Goal: Complete application form

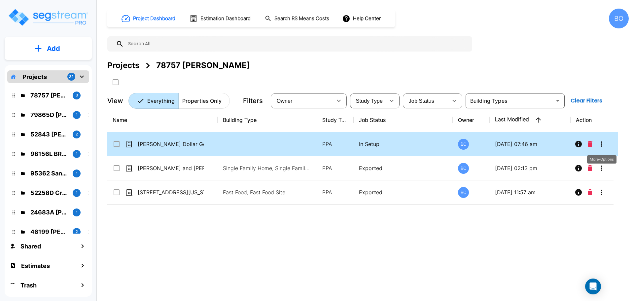
click at [600, 142] on icon "More-Options" at bounding box center [602, 144] width 8 height 8
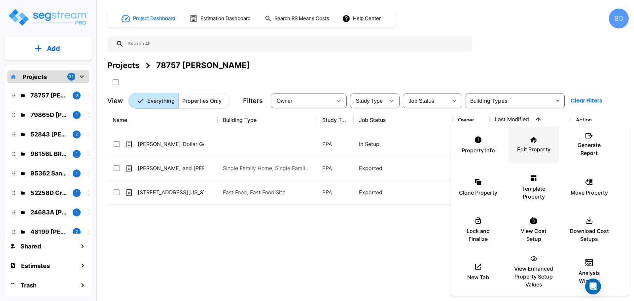
click at [525, 142] on div "Edit Property" at bounding box center [534, 144] width 40 height 33
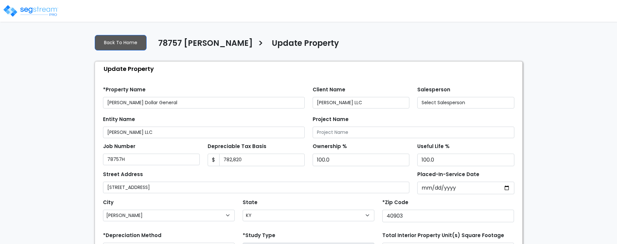
select select "KY"
select select "2024"
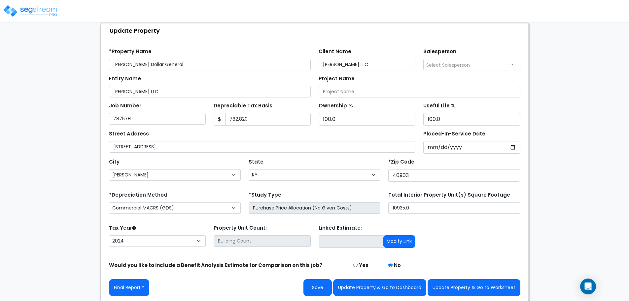
scroll to position [39, 0]
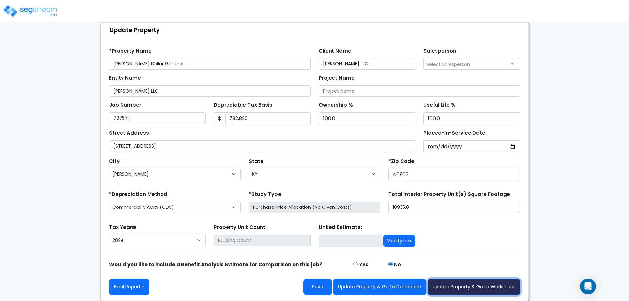
click at [449, 244] on button "Update Property & Go to Worksheet" at bounding box center [473, 286] width 93 height 17
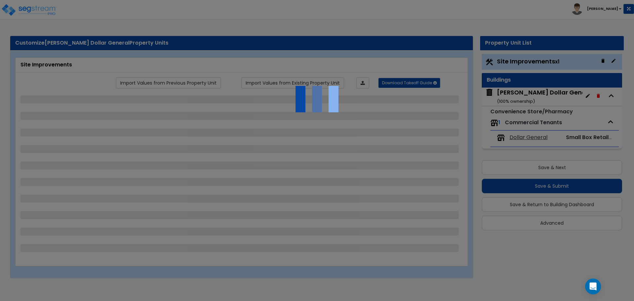
select select "2"
select select "1"
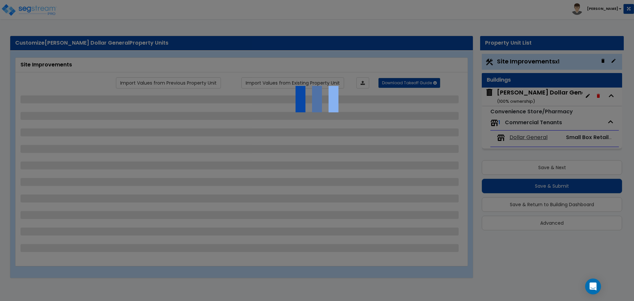
select select "1"
select select "2"
select select "1"
select select "2"
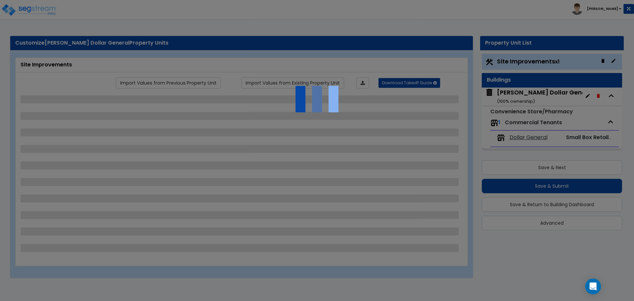
select select "1"
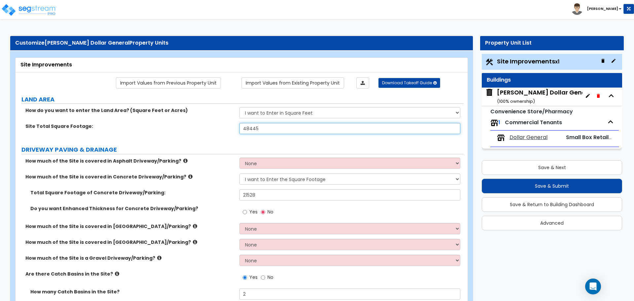
click at [263, 131] on input "48445" at bounding box center [349, 128] width 221 height 11
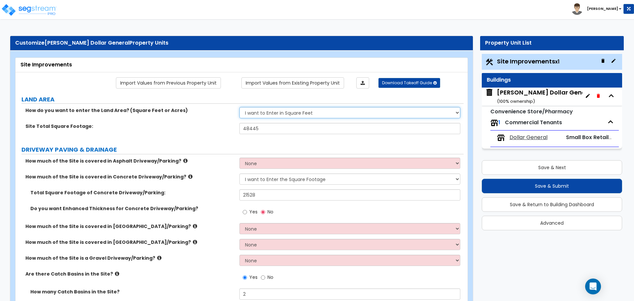
click at [455, 113] on select "I want to Enter in Acres I want to Enter in Square Feet" at bounding box center [349, 112] width 221 height 11
select select "1"
click at [239, 107] on select "I want to Enter in Acres I want to Enter in Square Feet" at bounding box center [349, 112] width 221 height 11
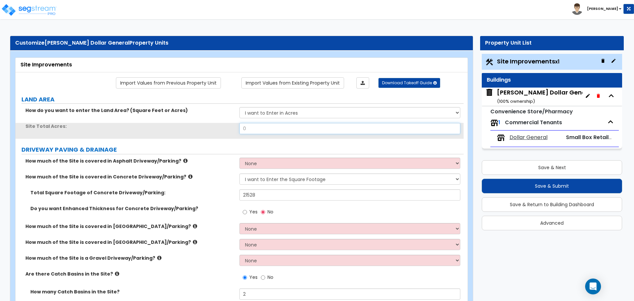
click at [298, 130] on input "0" at bounding box center [349, 128] width 221 height 11
drag, startPoint x: 298, startPoint y: 130, endPoint x: 230, endPoint y: 132, distance: 68.0
click at [230, 132] on div "Site Total Acres: 0" at bounding box center [240, 131] width 448 height 16
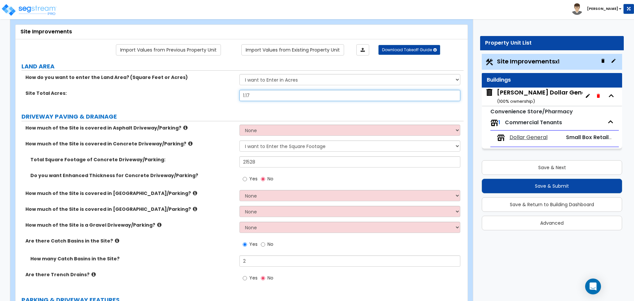
type input "1.17"
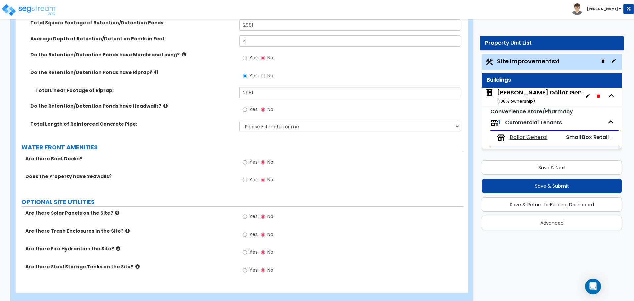
scroll to position [1886, 0]
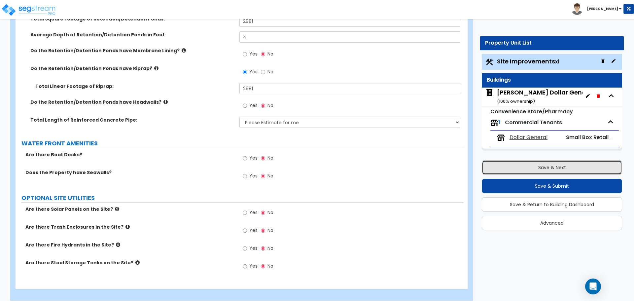
click at [541, 166] on button "Save & Next" at bounding box center [552, 167] width 140 height 15
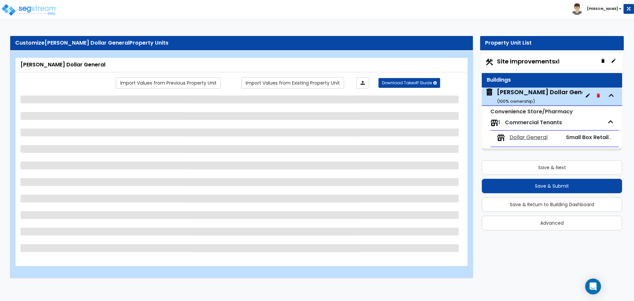
select select "8"
select select "2"
select select "3"
select select "6"
select select "2"
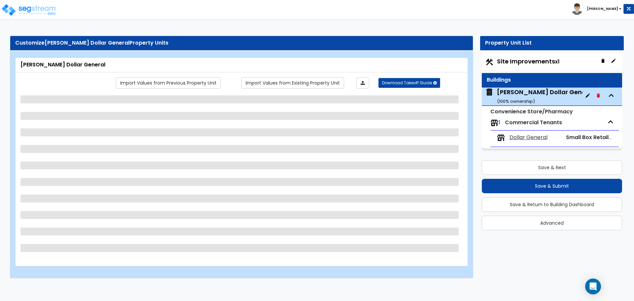
select select "1"
select select "2"
select select "1"
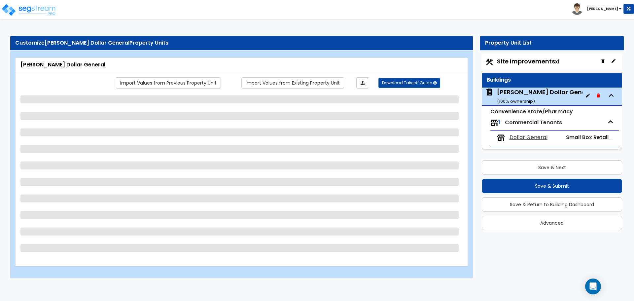
select select "2"
select select "1"
select select "3"
select select "1"
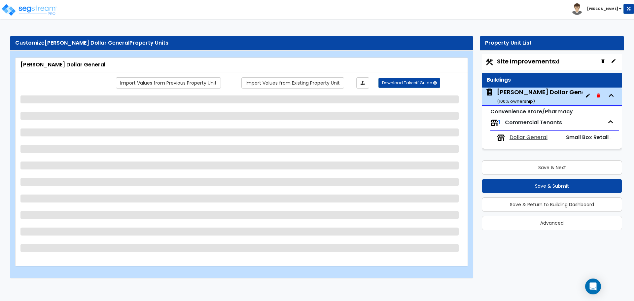
select select "1"
select select "3"
select select "1"
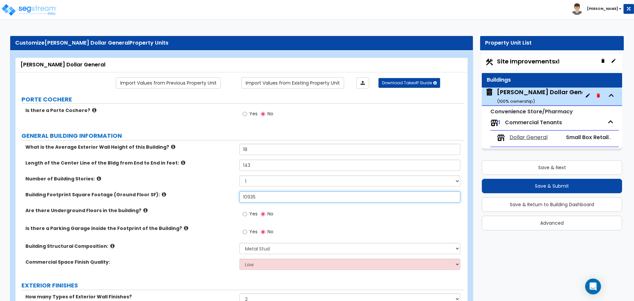
click at [268, 197] on input "10935" at bounding box center [349, 196] width 221 height 11
drag, startPoint x: 232, startPoint y: 198, endPoint x: 207, endPoint y: 201, distance: 25.3
click at [209, 200] on div "Building Footprint Square Footage (Ground Floor SF): 10935" at bounding box center [240, 199] width 448 height 16
type input "10,831"
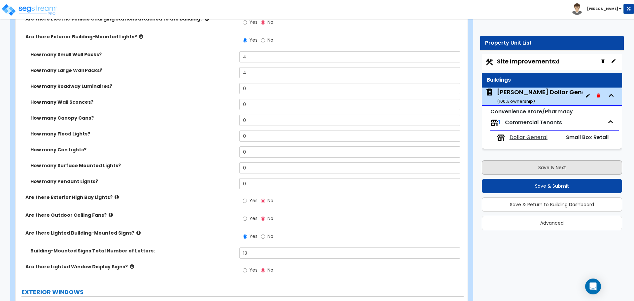
scroll to position [363, 0]
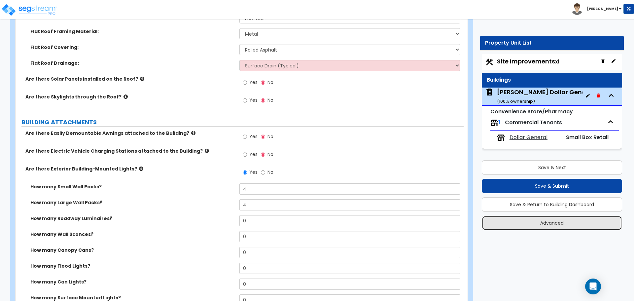
click at [559, 220] on button "Advanced" at bounding box center [552, 223] width 140 height 15
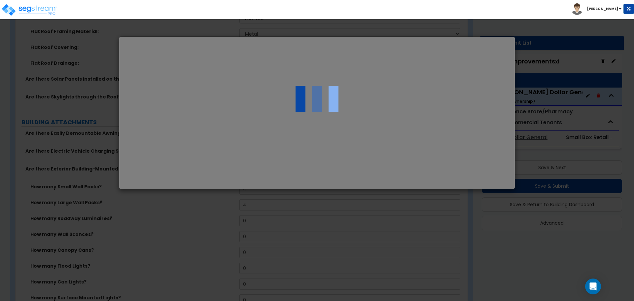
select select "KY"
select select "2024"
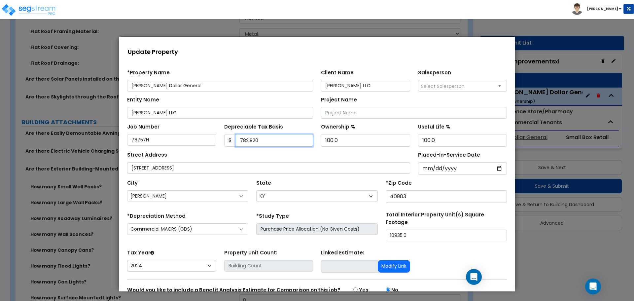
drag, startPoint x: 262, startPoint y: 140, endPoint x: 238, endPoint y: 139, distance: 24.8
click at [238, 139] on input "782,820" at bounding box center [275, 140] width 78 height 13
type input "899425"
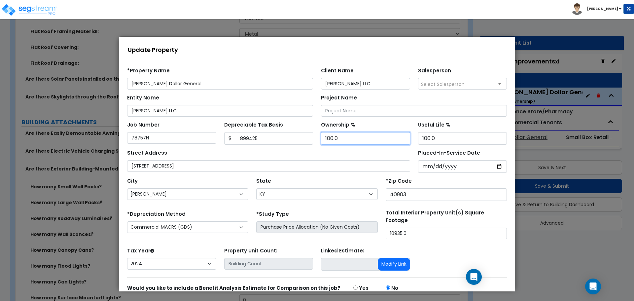
scroll to position [31, 0]
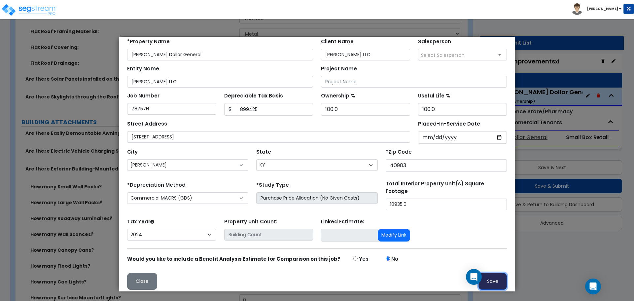
click at [493, 278] on button "Save" at bounding box center [492, 281] width 28 height 17
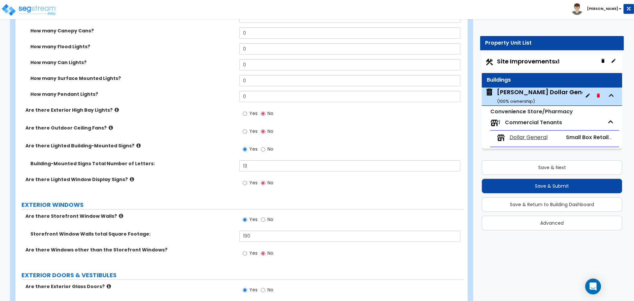
scroll to position [594, 0]
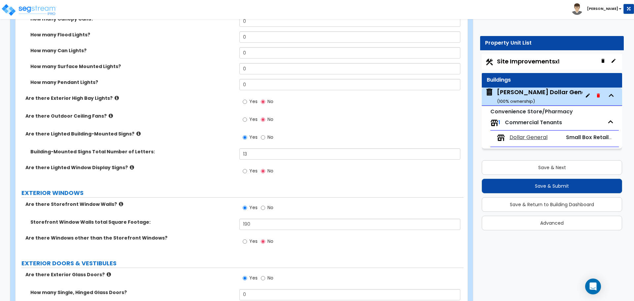
click at [119, 204] on icon at bounding box center [121, 203] width 4 height 5
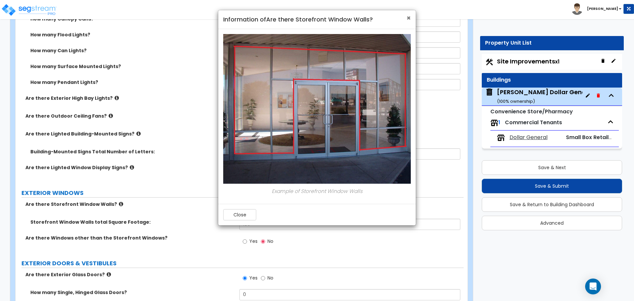
click at [409, 19] on span "×" at bounding box center [408, 18] width 4 height 10
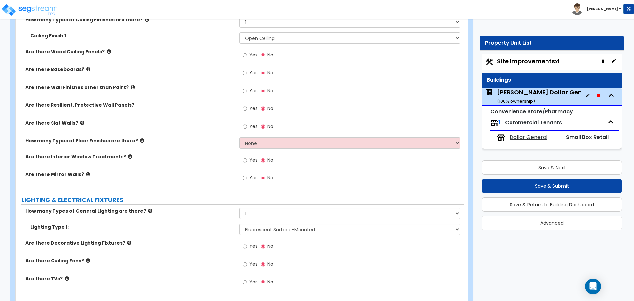
scroll to position [1287, 0]
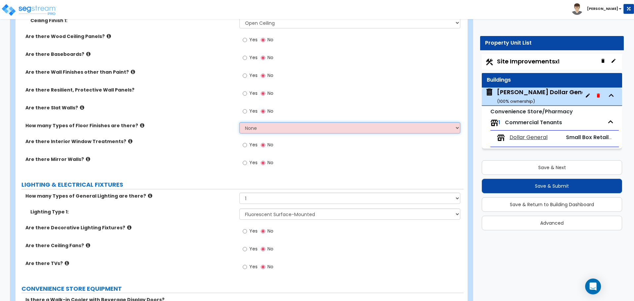
click at [273, 124] on select "None 1 2 3 4" at bounding box center [349, 127] width 221 height 11
click at [239, 122] on select "None 1 2 3 4" at bounding box center [349, 127] width 221 height 11
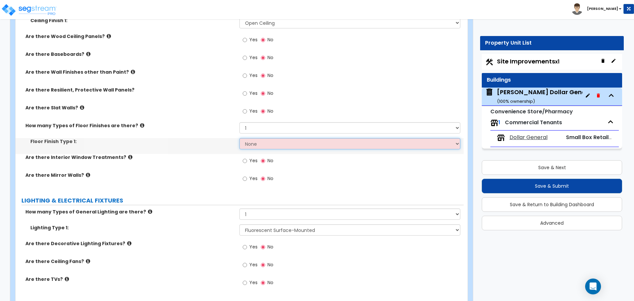
click at [270, 145] on select "None Tile Flooring Hardwood Flooring Resilient Laminate Flooring VCT Flooring S…" at bounding box center [349, 143] width 221 height 11
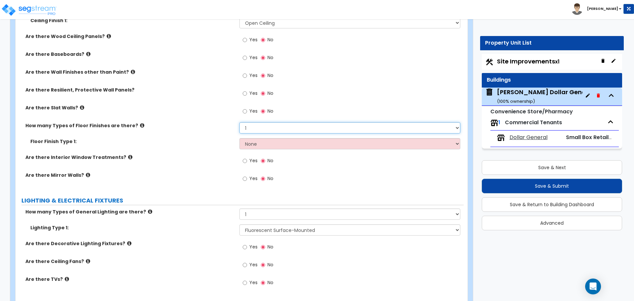
click at [283, 128] on select "None 1 2 3 4" at bounding box center [349, 127] width 221 height 11
select select "0"
click at [239, 122] on select "None 1 2 3 4" at bounding box center [349, 127] width 221 height 11
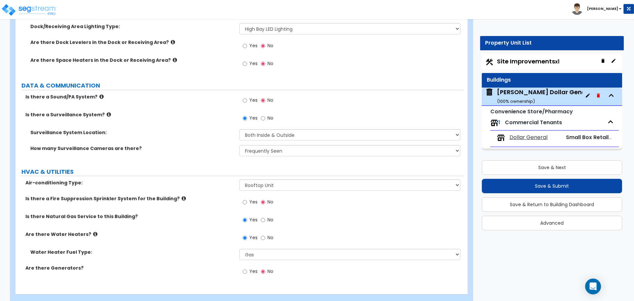
scroll to position [2149, 0]
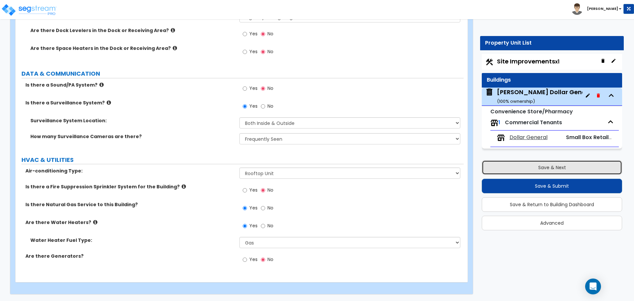
click at [558, 164] on button "Save & Next" at bounding box center [552, 167] width 140 height 15
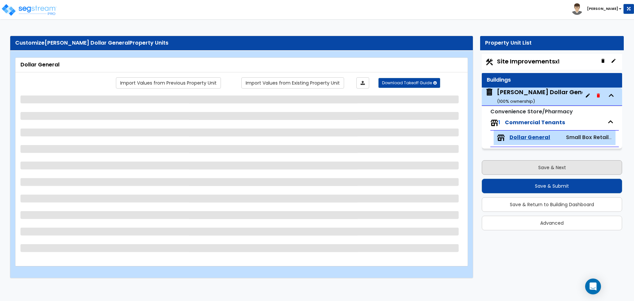
scroll to position [0, 0]
select select "2"
select select "1"
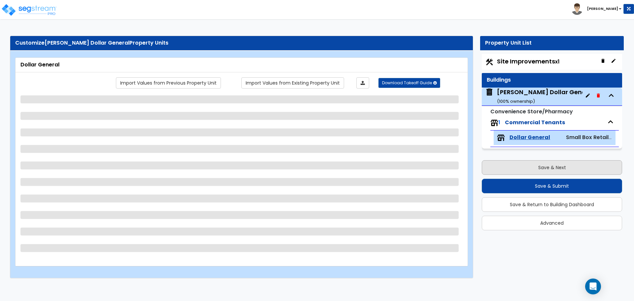
select select "1"
select select "3"
select select "1"
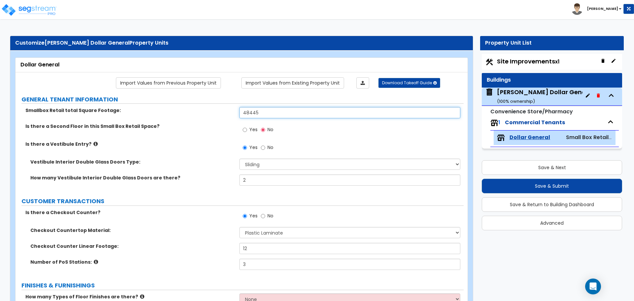
drag, startPoint x: 275, startPoint y: 110, endPoint x: 272, endPoint y: 112, distance: 3.8
click at [275, 110] on input "48445" at bounding box center [349, 112] width 221 height 11
drag, startPoint x: 258, startPoint y: 114, endPoint x: 226, endPoint y: 117, distance: 32.1
click at [226, 117] on div "Smallbox Retail total Square Footage: 48445" at bounding box center [240, 115] width 448 height 16
type input "10,831"
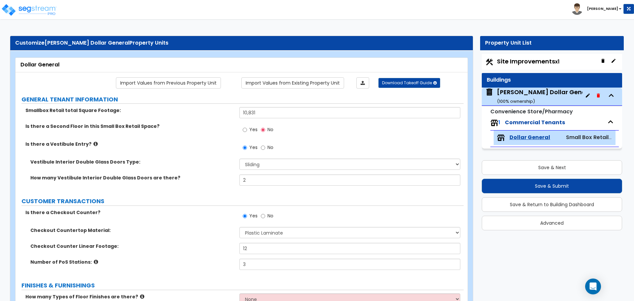
click at [319, 138] on div "Yes No" at bounding box center [351, 132] width 224 height 18
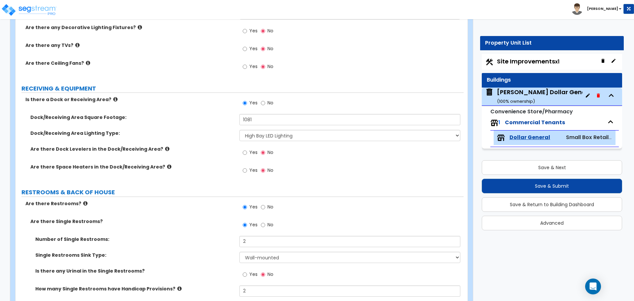
scroll to position [561, 0]
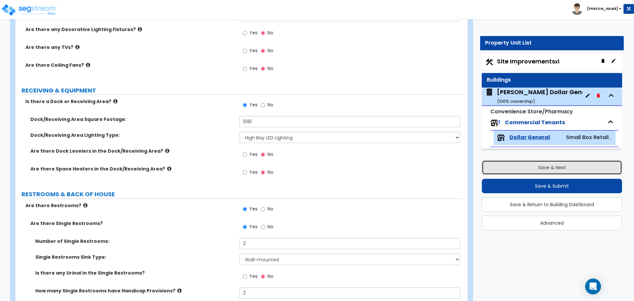
click at [538, 166] on button "Save & Next" at bounding box center [552, 167] width 140 height 15
select select "2"
select select "1"
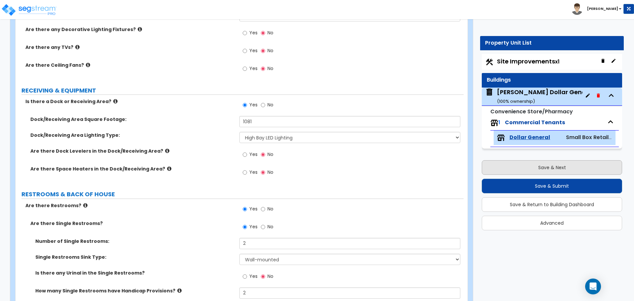
select select "1"
select select "2"
select select "1"
select select "2"
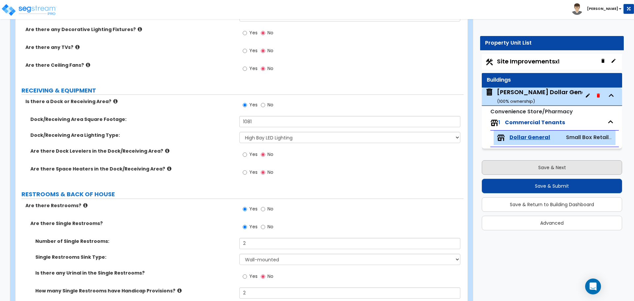
select select "1"
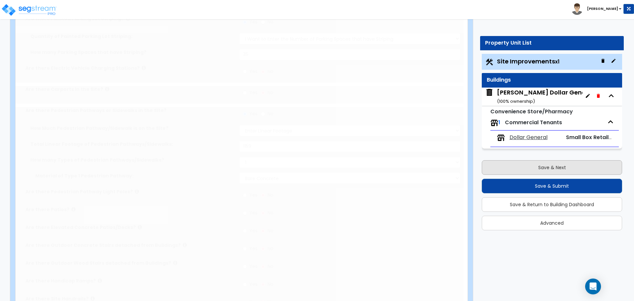
scroll to position [0, 0]
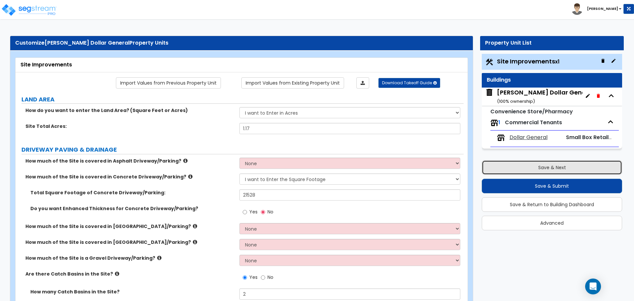
click at [538, 166] on button "Save & Next" at bounding box center [552, 167] width 140 height 15
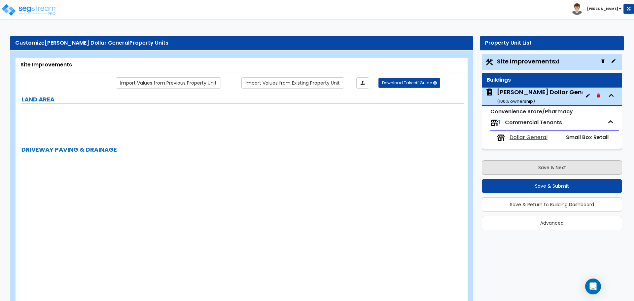
type input "1.17"
select select "2"
type input "21528"
radio input "true"
type input "2"
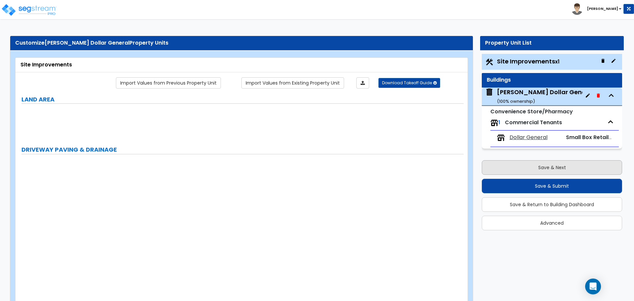
radio input "true"
type input "12"
radio input "true"
select select "1"
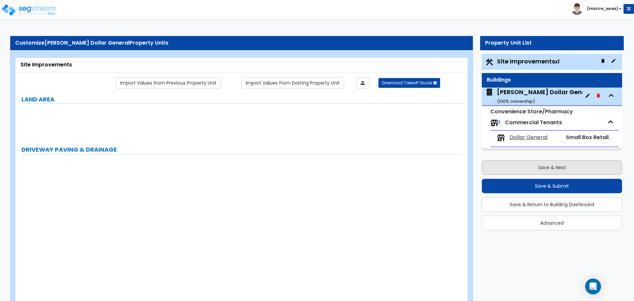
type input "1"
radio input "true"
type input "2"
radio input "true"
select select "1"
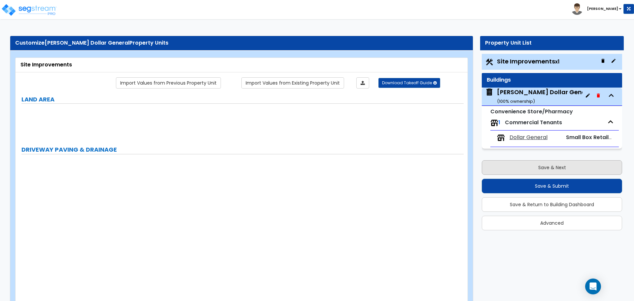
type input "13"
radio input "true"
select select "1"
type input "35"
radio input "true"
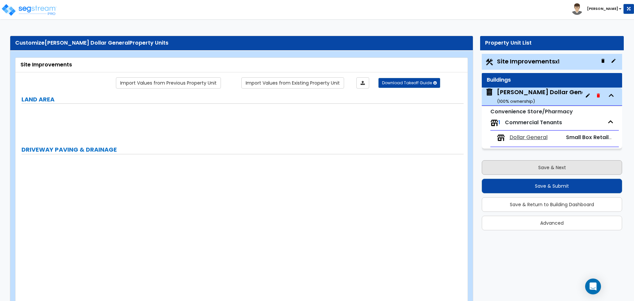
select select "2"
type input "1159"
select select "1"
radio input "true"
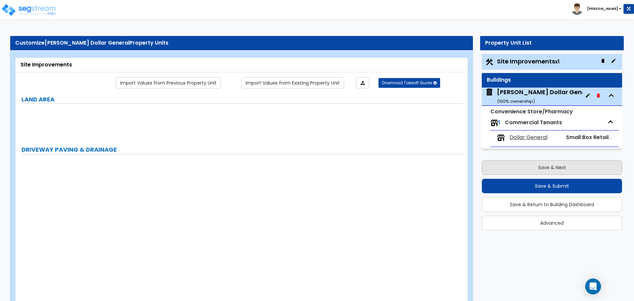
radio input "true"
type input "70"
radio input "true"
select select "2"
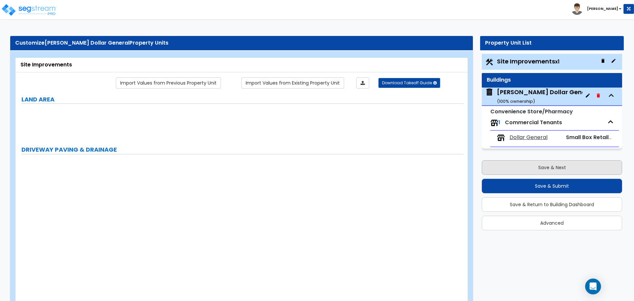
type input "9272"
radio input "true"
type input "1640"
radio input "true"
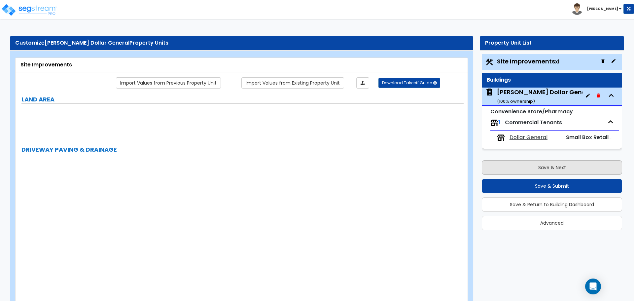
select select "1"
type input "15"
select select "1"
type input "1"
select select "1"
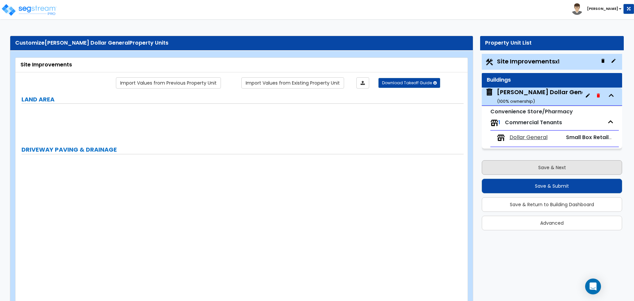
radio input "true"
type input "1"
type input "2981"
type input "4"
radio input "true"
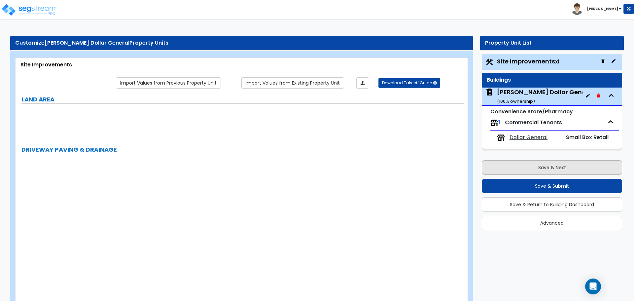
type input "2981"
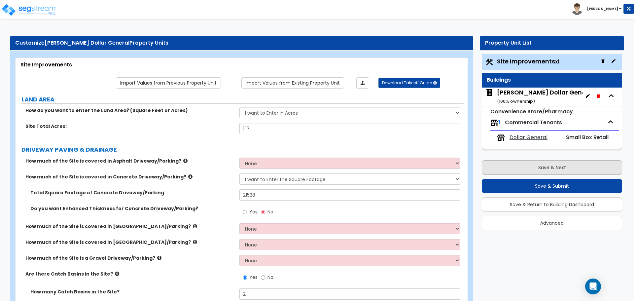
select select "8"
select select "2"
select select "3"
select select "6"
select select "2"
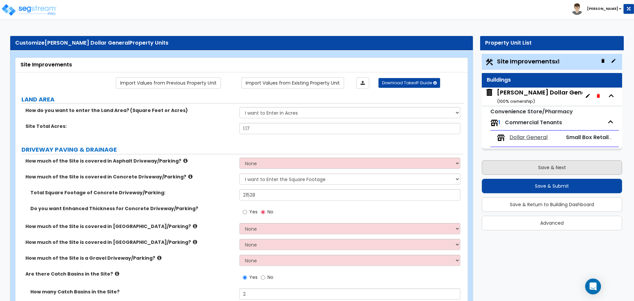
select select "1"
select select "2"
select select "1"
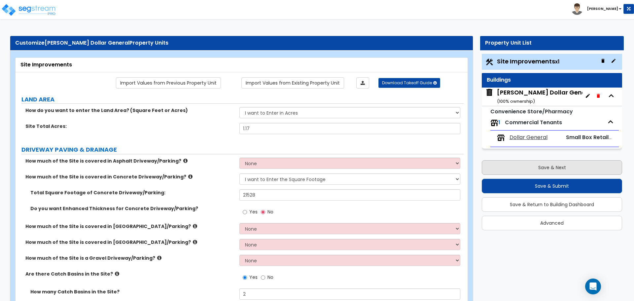
select select "2"
select select "1"
select select "3"
select select "1"
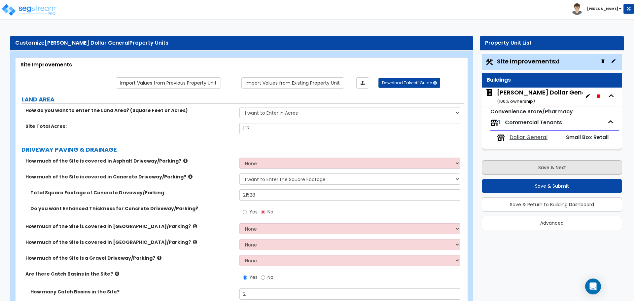
select select "1"
select select "3"
select select "1"
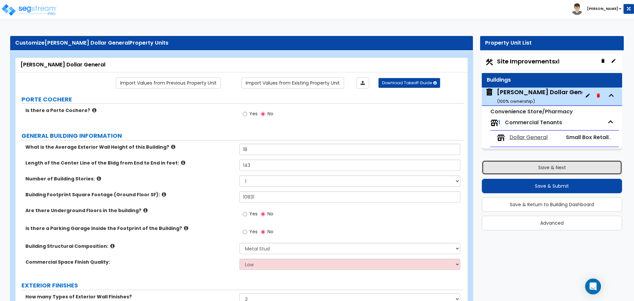
click at [538, 166] on button "Save & Next" at bounding box center [552, 167] width 140 height 15
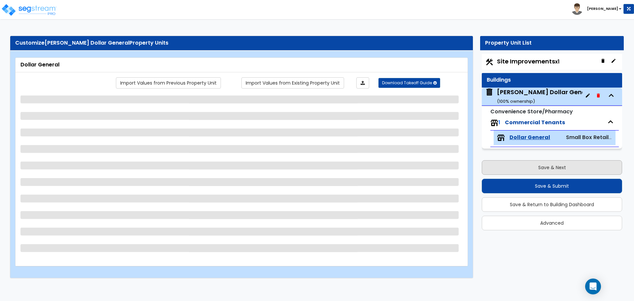
select select "2"
select select "1"
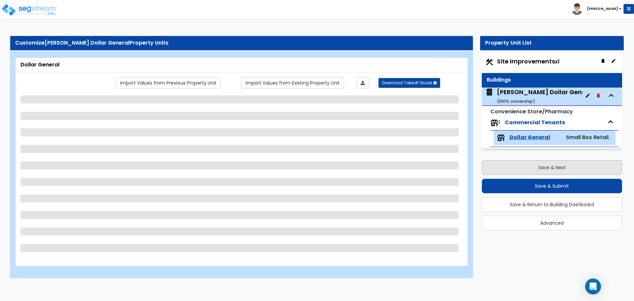
select select "1"
select select "3"
select select "1"
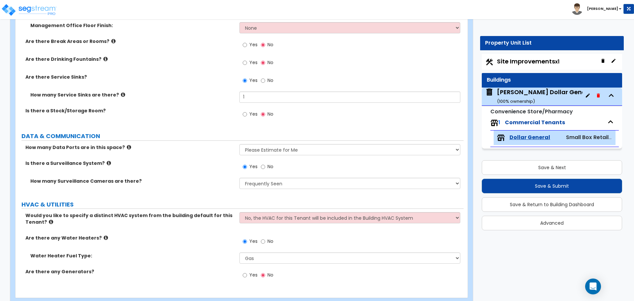
scroll to position [925, 0]
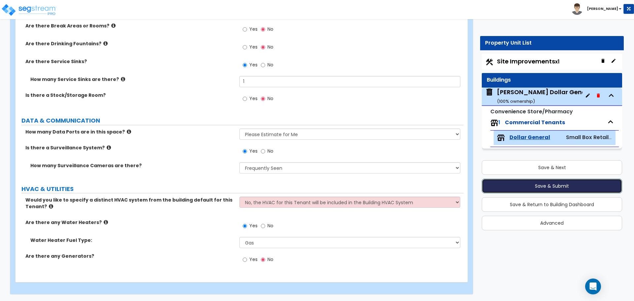
click at [542, 185] on button "Save & Submit" at bounding box center [552, 186] width 140 height 15
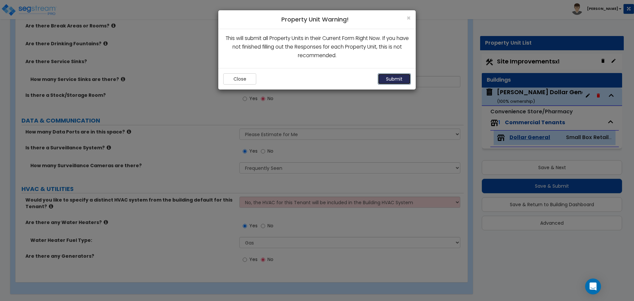
click at [397, 78] on button "Submit" at bounding box center [394, 78] width 33 height 11
